Goal: Task Accomplishment & Management: Manage account settings

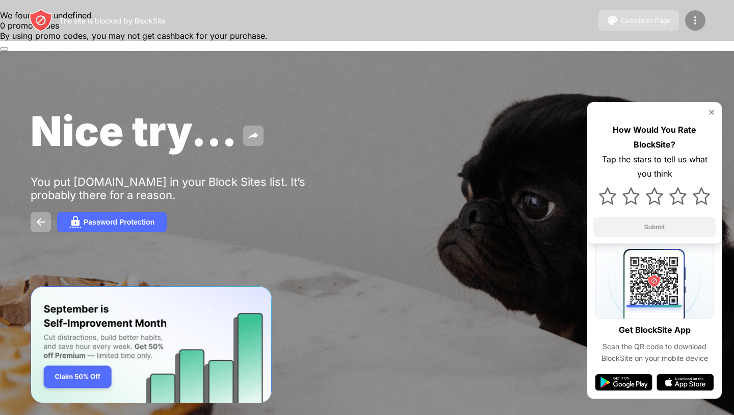
click at [702, 18] on div at bounding box center [695, 20] width 20 height 20
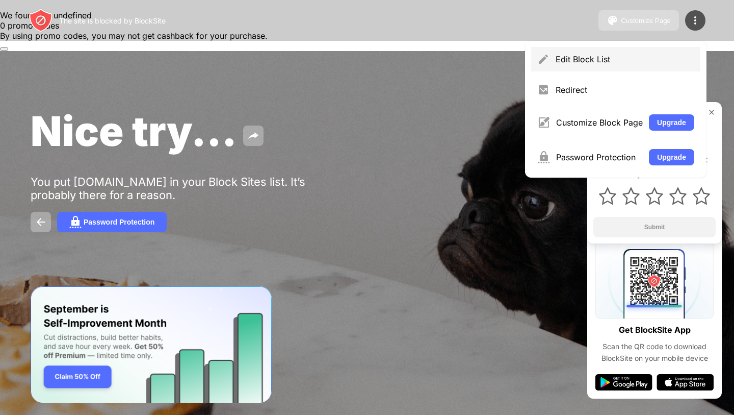
click at [619, 54] on div "Edit Block List" at bounding box center [615, 59] width 169 height 24
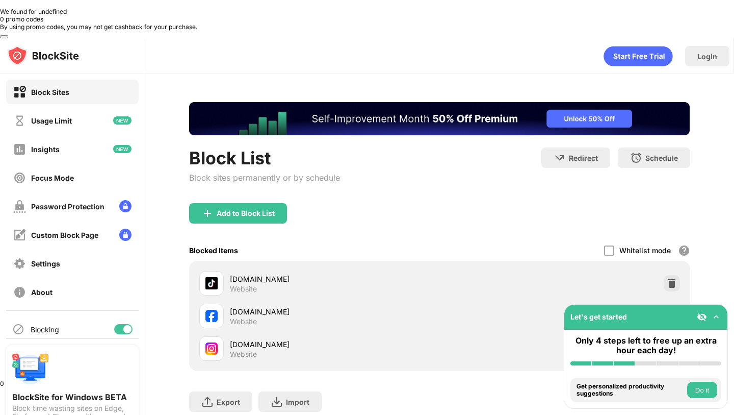
scroll to position [25, 0]
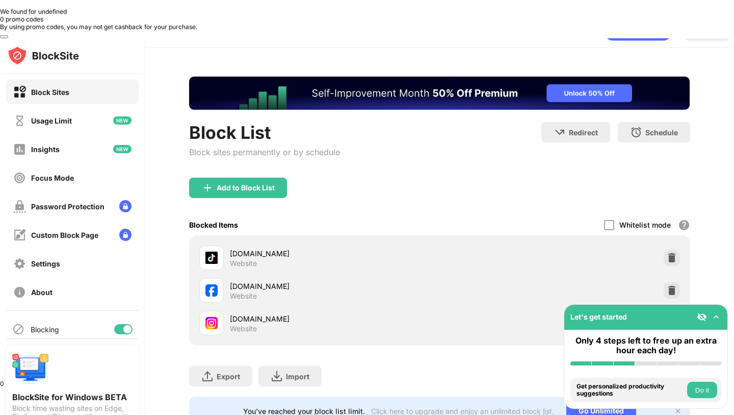
click at [673, 318] on img at bounding box center [672, 323] width 10 height 10
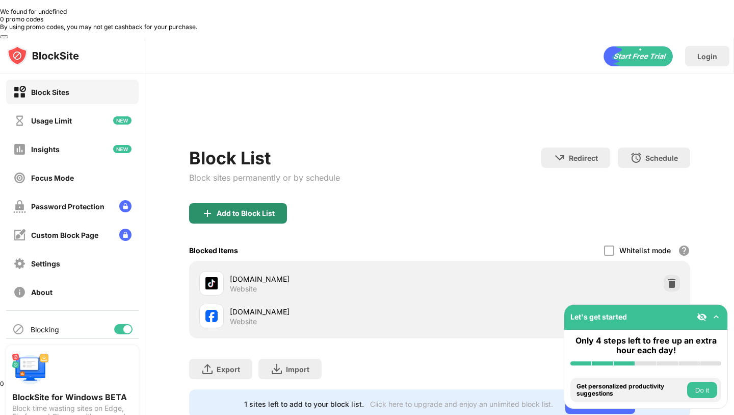
click at [237, 203] on div "Add to Block List" at bounding box center [238, 213] width 98 height 20
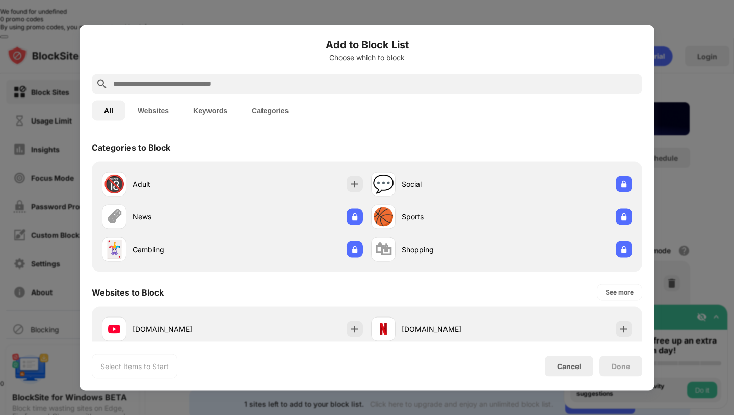
scroll to position [110, 0]
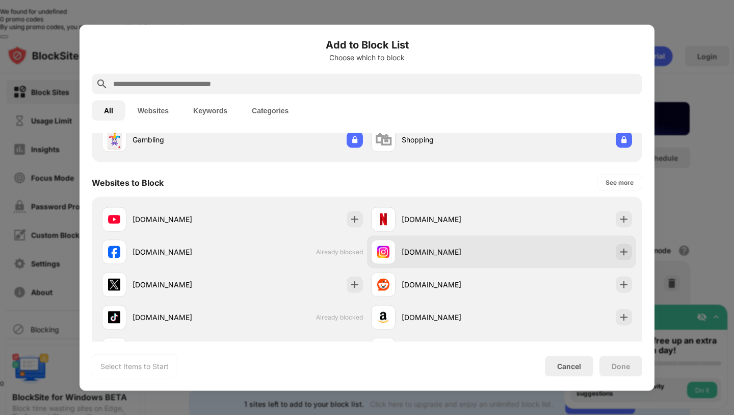
click at [404, 262] on div "[DOMAIN_NAME]" at bounding box center [436, 251] width 131 height 24
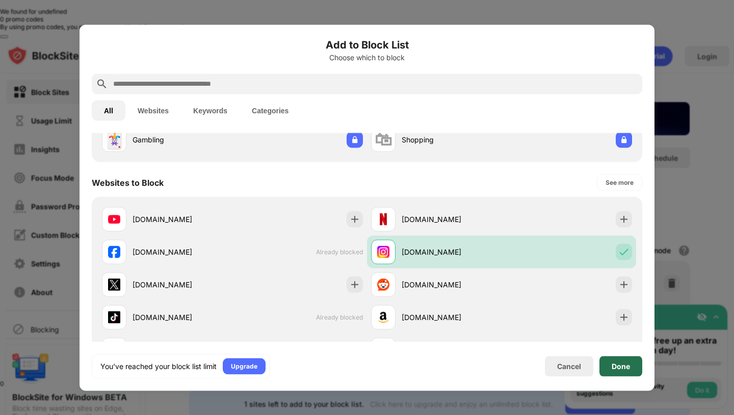
click at [616, 366] on div "Done" at bounding box center [621, 366] width 18 height 8
